Goal: Task Accomplishment & Management: Manage account settings

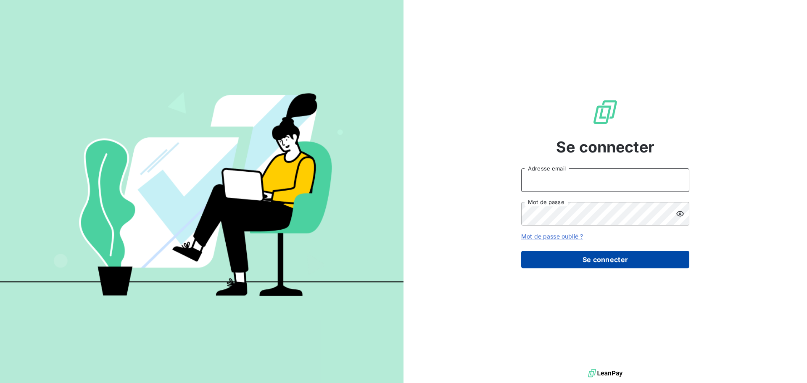
type input "[PERSON_NAME][EMAIL_ADDRESS][DOMAIN_NAME]"
click at [572, 256] on button "Se connecter" at bounding box center [605, 260] width 168 height 18
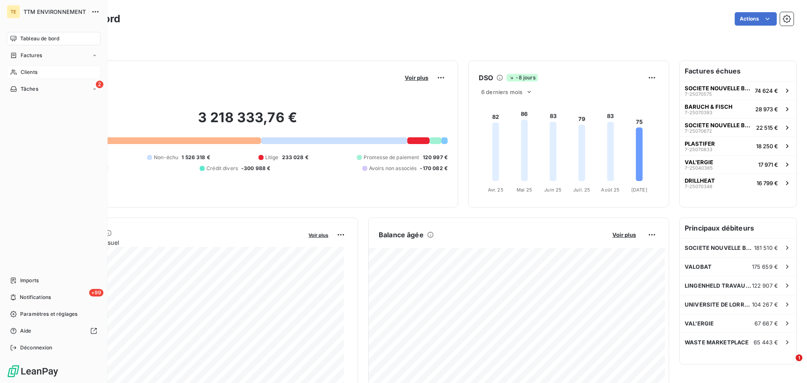
click at [36, 73] on span "Clients" at bounding box center [29, 73] width 17 height 8
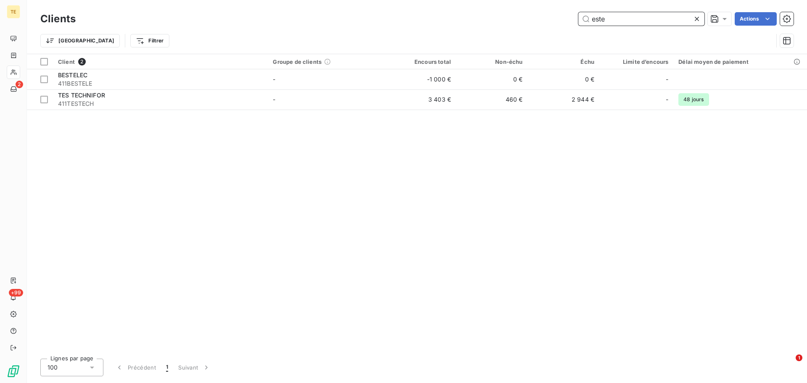
drag, startPoint x: 625, startPoint y: 19, endPoint x: 556, endPoint y: 13, distance: 69.2
click at [559, 15] on div "este Actions" at bounding box center [440, 18] width 708 height 13
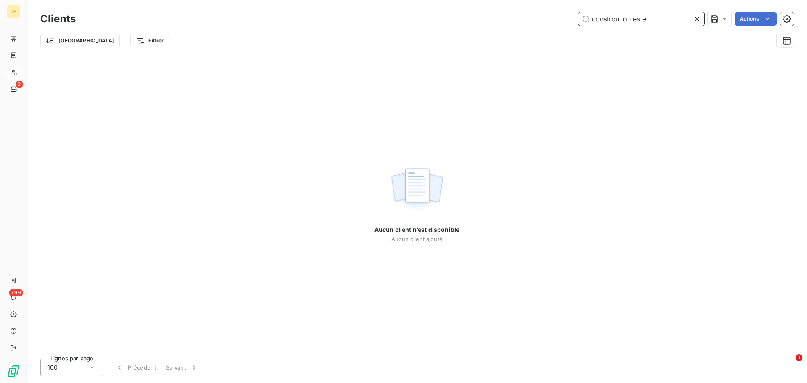
click at [620, 20] on input "constrcution este" at bounding box center [642, 18] width 126 height 13
click at [650, 21] on input "construction este" at bounding box center [642, 18] width 126 height 13
type input "construction este"
